Goal: Task Accomplishment & Management: Manage account settings

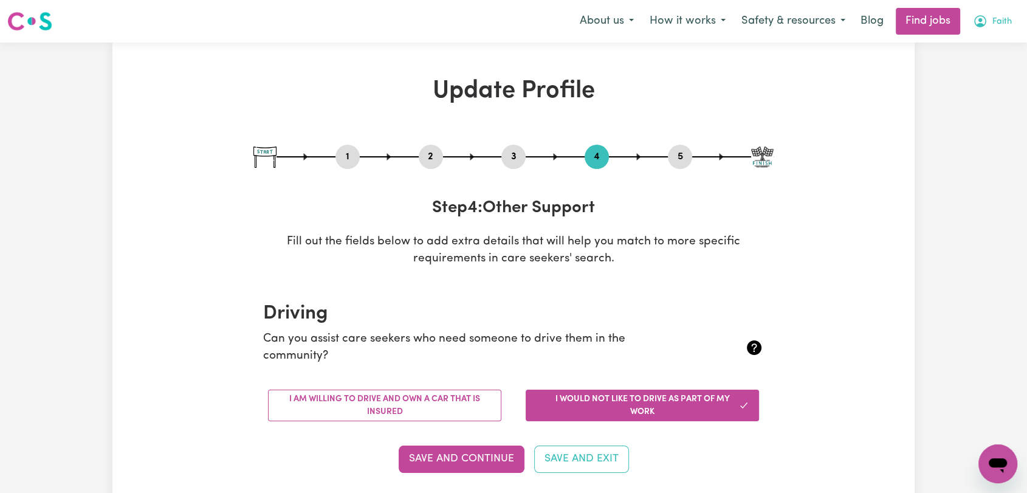
click at [1002, 24] on span "Faith" at bounding box center [1002, 21] width 19 height 13
click at [985, 86] on link "Logout" at bounding box center [971, 92] width 96 height 23
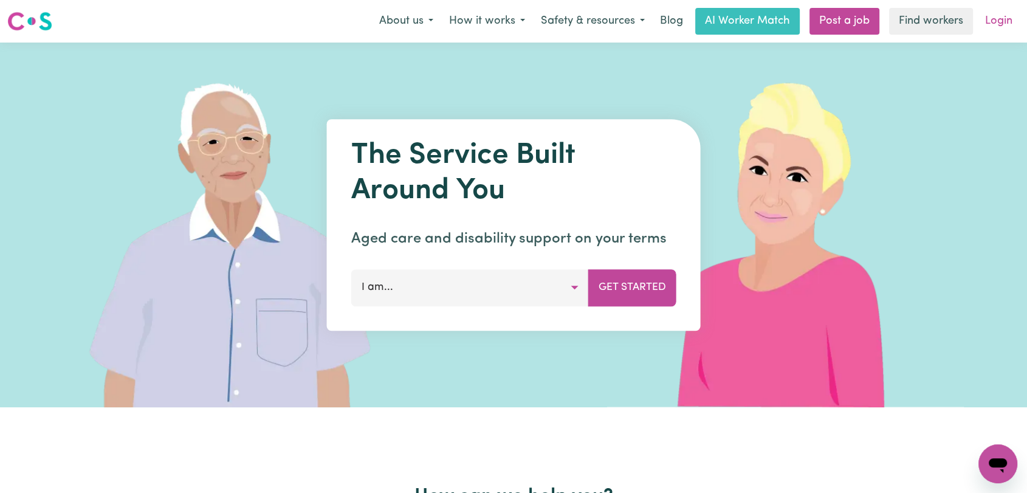
click at [1002, 19] on link "Login" at bounding box center [999, 21] width 42 height 27
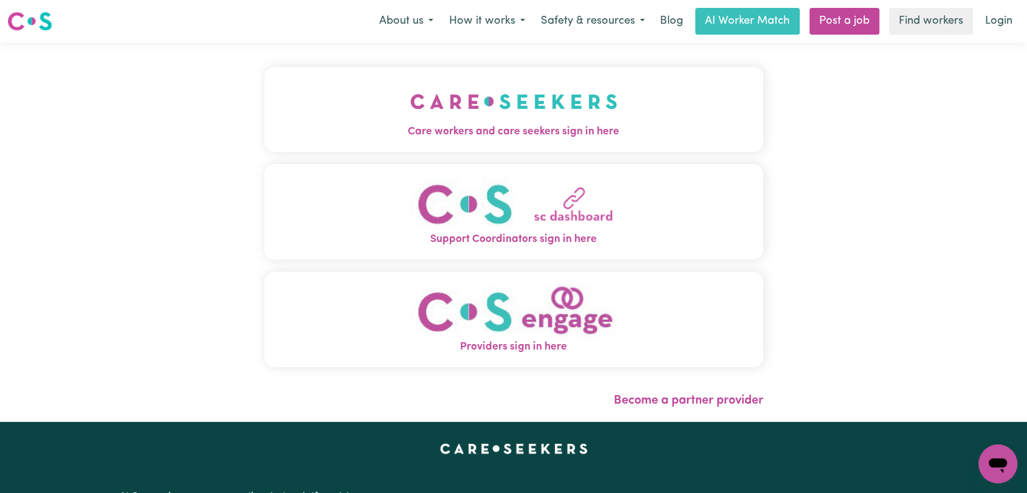
click at [379, 84] on button "Care workers and care seekers sign in here" at bounding box center [513, 109] width 499 height 85
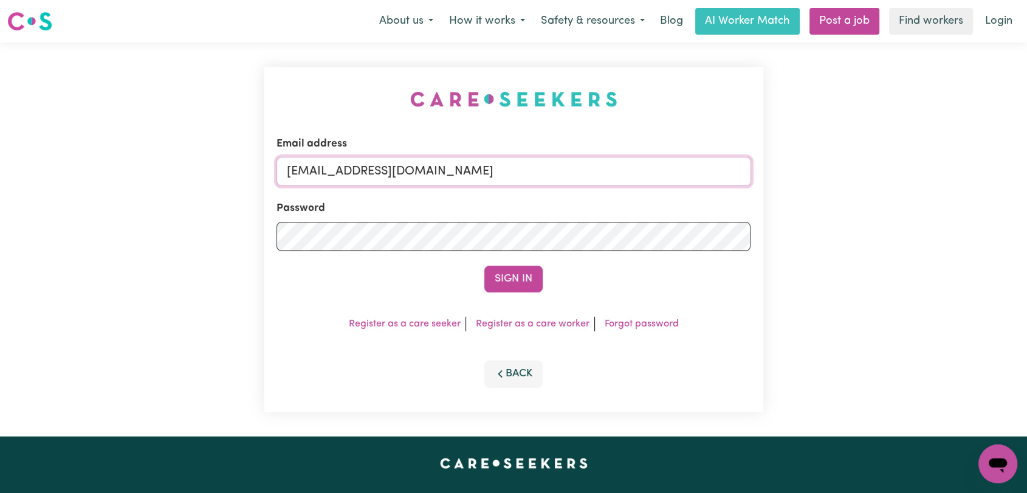
click at [554, 173] on input "[EMAIL_ADDRESS][DOMAIN_NAME]" at bounding box center [514, 171] width 475 height 29
drag, startPoint x: 360, startPoint y: 174, endPoint x: 533, endPoint y: 181, distance: 173.4
click at [533, 181] on input "Superuser~[EMAIL_ADDRESS][DOMAIN_NAME]" at bounding box center [514, 171] width 475 height 29
type input "Superuser~[EMAIL_ADDRESS][DOMAIN_NAME]"
click at [528, 281] on button "Sign In" at bounding box center [513, 279] width 58 height 27
